Goal: Register for event/course

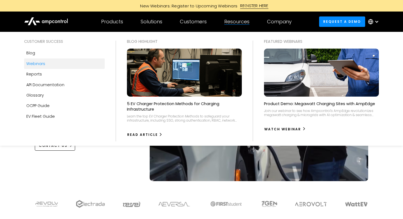
click at [47, 64] on link "Webinars" at bounding box center [64, 63] width 80 height 10
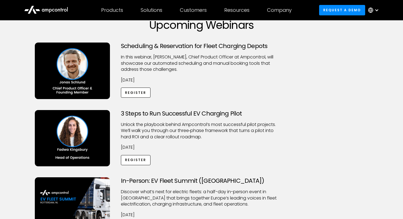
scroll to position [25, 0]
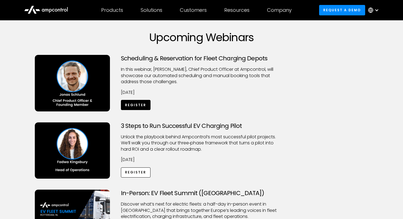
click at [130, 102] on link "Register" at bounding box center [136, 105] width 30 height 10
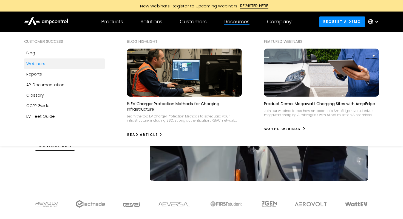
click at [50, 64] on link "Webinars" at bounding box center [64, 63] width 80 height 10
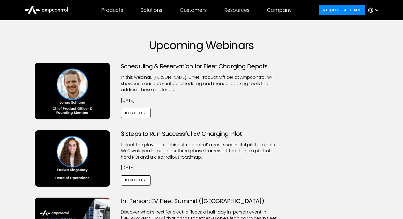
scroll to position [20, 0]
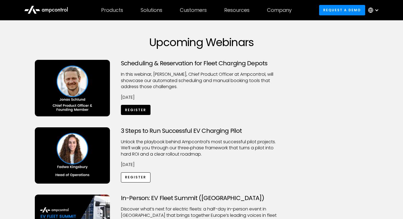
click at [129, 111] on link "Register" at bounding box center [136, 110] width 30 height 10
